Goal: Information Seeking & Learning: Learn about a topic

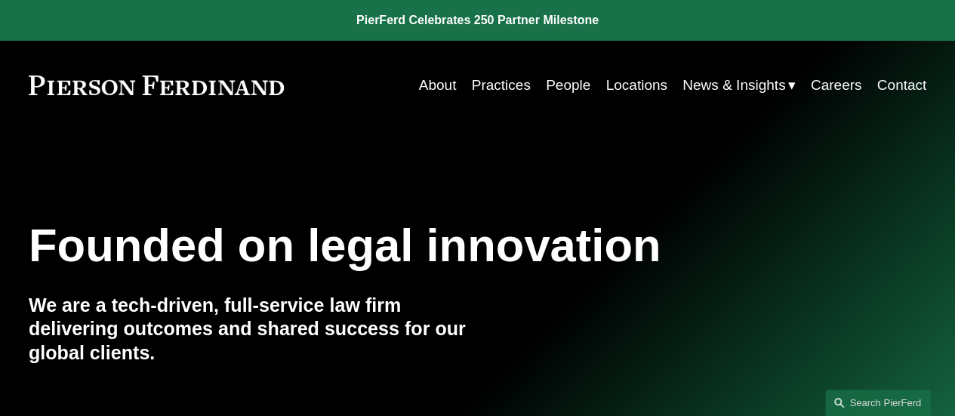
click at [500, 88] on link "Practices" at bounding box center [501, 85] width 59 height 29
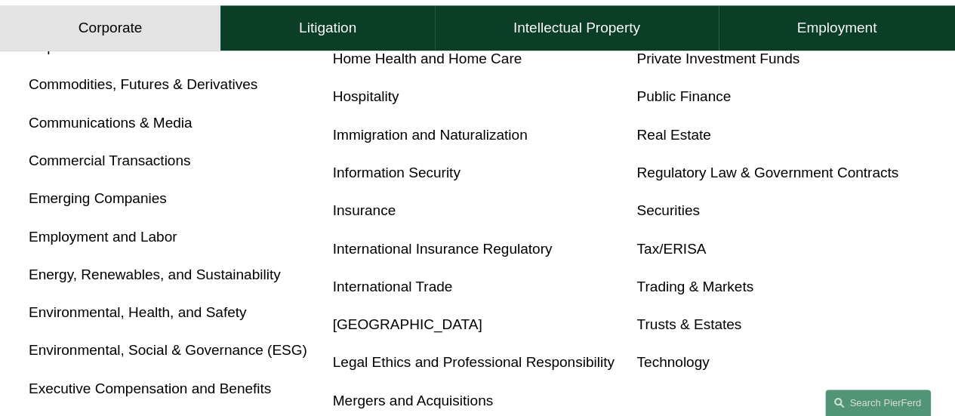
scroll to position [767, 0]
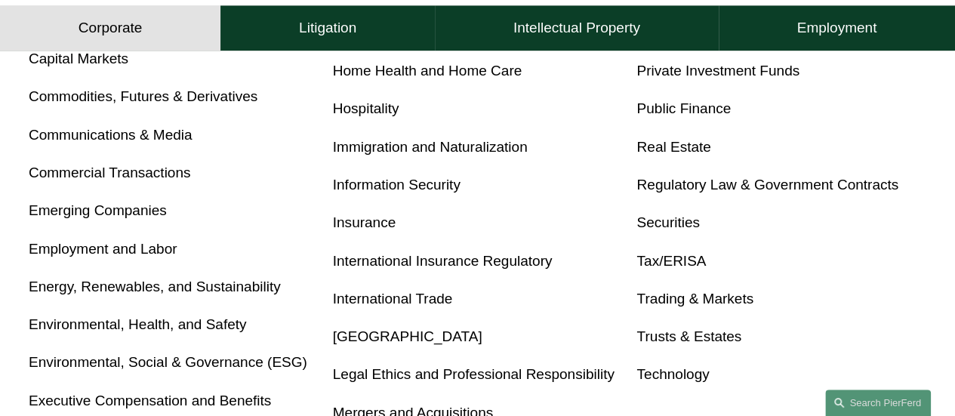
click at [122, 251] on link "Employment and Labor" at bounding box center [103, 249] width 149 height 16
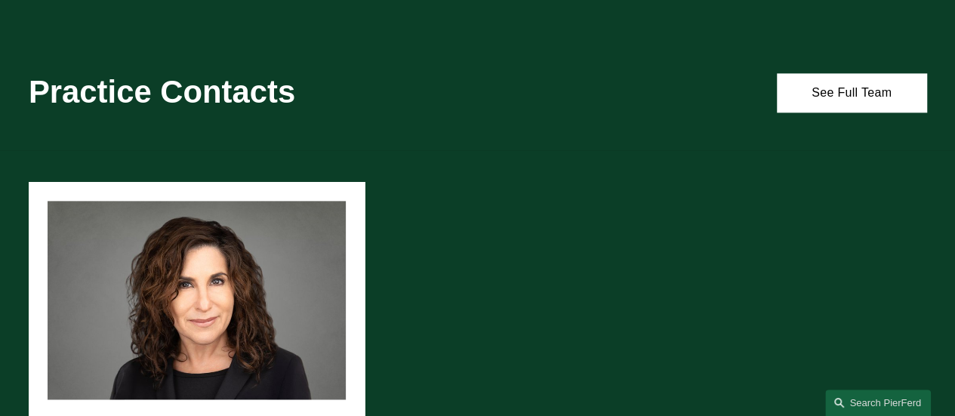
scroll to position [872, 0]
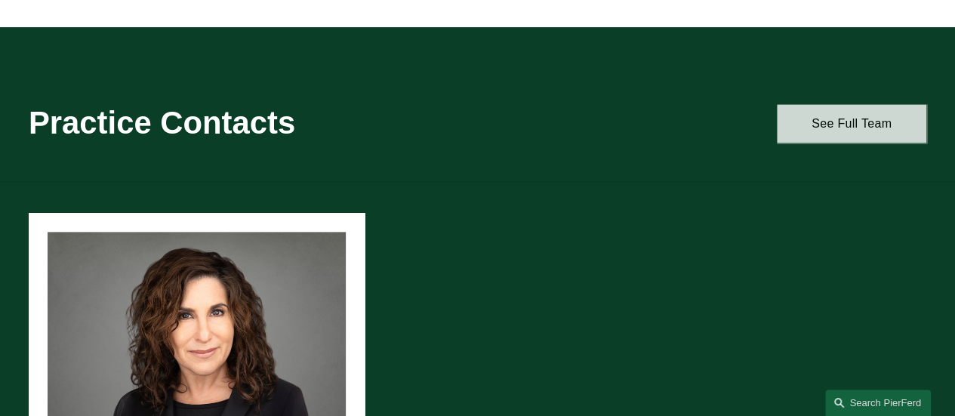
click at [837, 129] on link "See Full Team" at bounding box center [851, 123] width 149 height 39
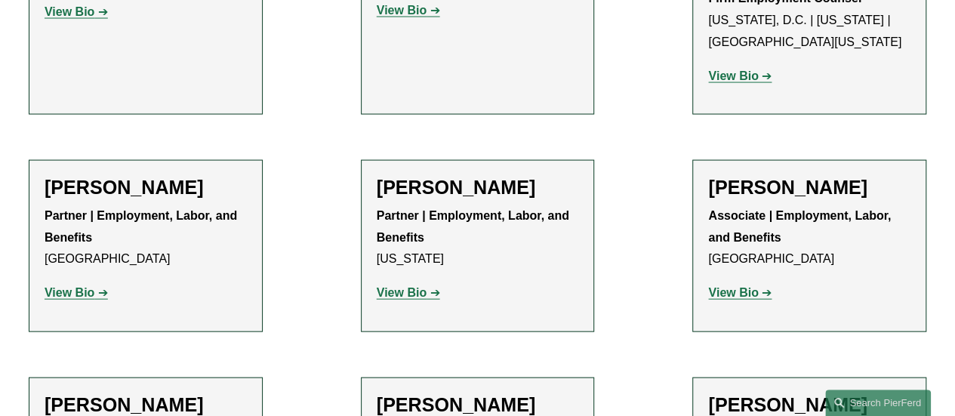
scroll to position [1484, 0]
